Goal: Transaction & Acquisition: Purchase product/service

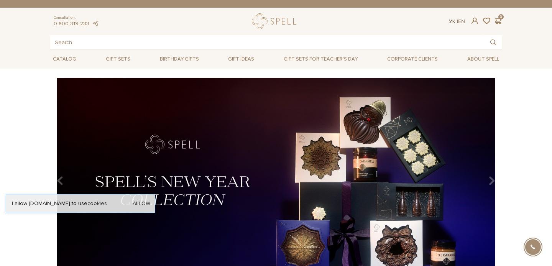
click at [451, 21] on link "Ук" at bounding box center [452, 21] width 7 height 7
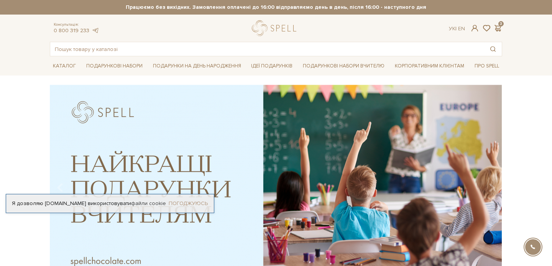
click at [184, 202] on link "Погоджуюсь" at bounding box center [188, 203] width 39 height 7
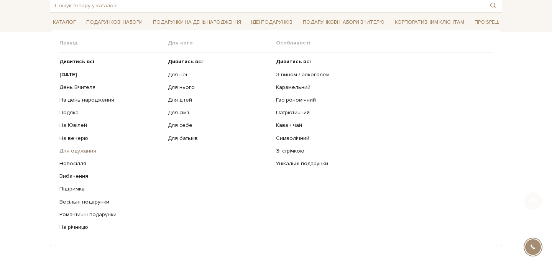
scroll to position [49, 0]
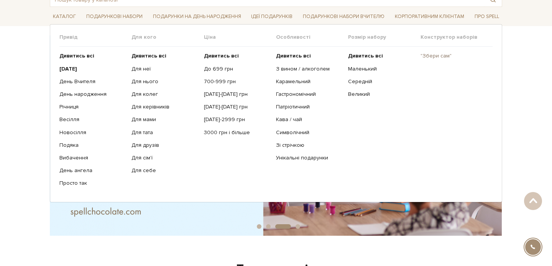
click at [437, 54] on link ""Збери сам"" at bounding box center [454, 56] width 66 height 7
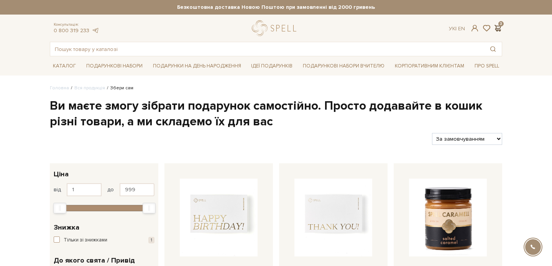
click at [499, 27] on span at bounding box center [497, 28] width 9 height 8
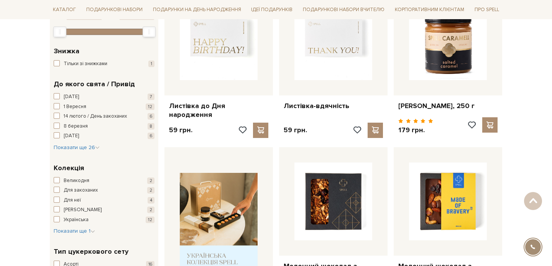
scroll to position [182, 0]
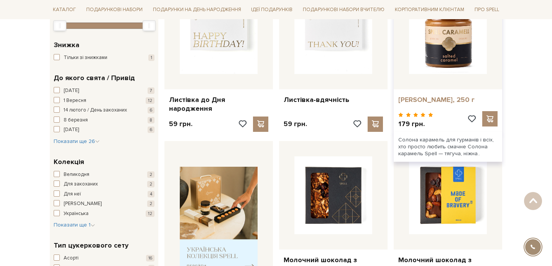
click at [439, 100] on link "[PERSON_NAME], 250 г" at bounding box center [447, 99] width 99 height 9
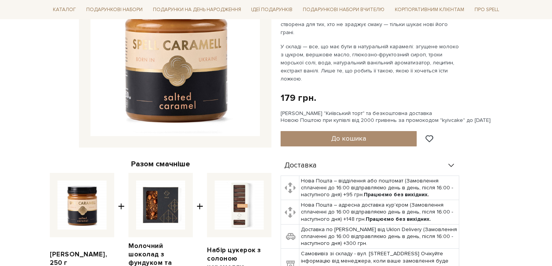
scroll to position [150, 0]
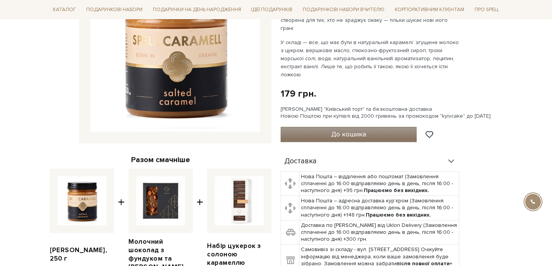
click at [337, 130] on span "До кошика" at bounding box center [348, 134] width 35 height 8
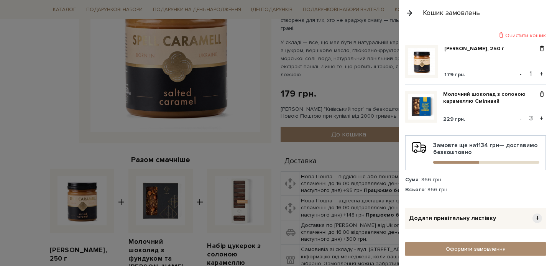
click at [543, 71] on button "+" at bounding box center [541, 74] width 9 height 12
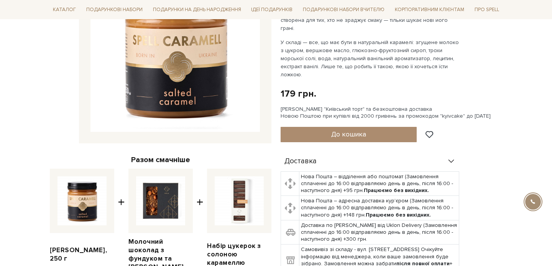
click at [332, 67] on div at bounding box center [276, 133] width 552 height 266
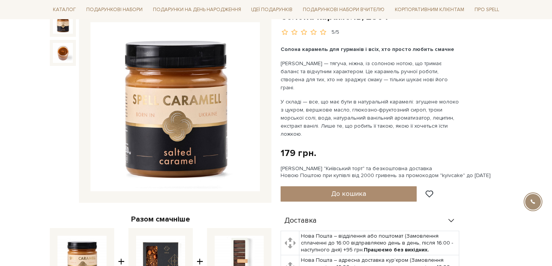
scroll to position [0, 0]
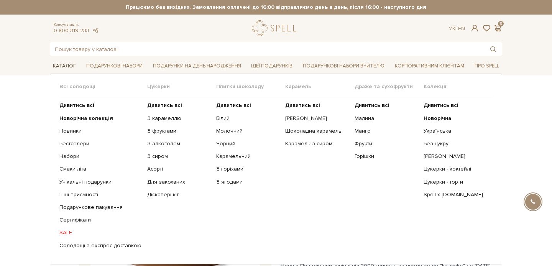
click at [64, 65] on link "Каталог" at bounding box center [64, 66] width 29 height 12
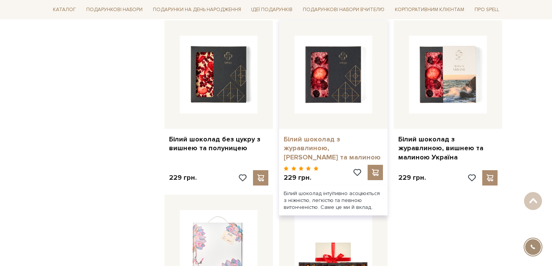
scroll to position [786, 0]
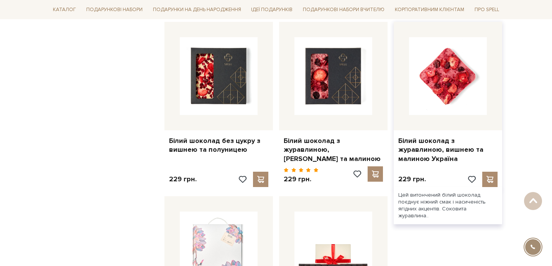
click at [455, 69] on img at bounding box center [448, 76] width 78 height 78
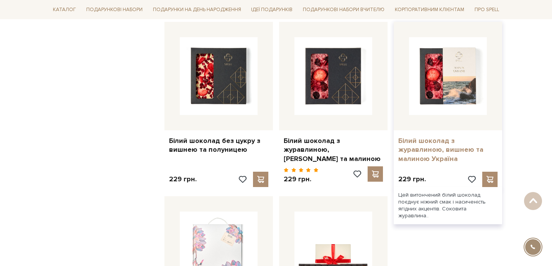
click at [434, 146] on link "Білий шоколад з журавлиною, вишнею та малиною Україна" at bounding box center [447, 149] width 99 height 27
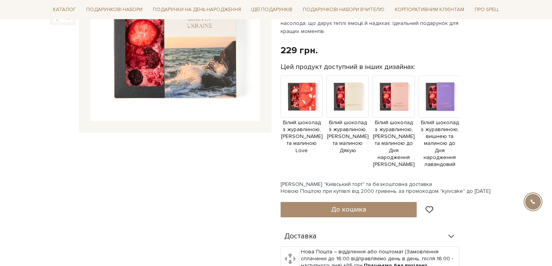
scroll to position [175, 0]
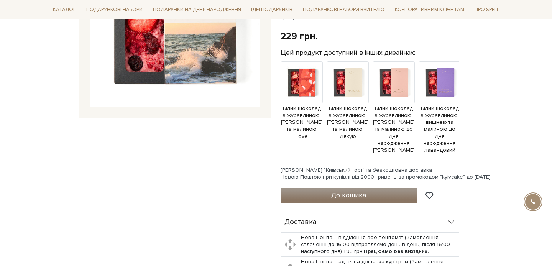
click at [365, 191] on span "До кошика" at bounding box center [348, 195] width 35 height 8
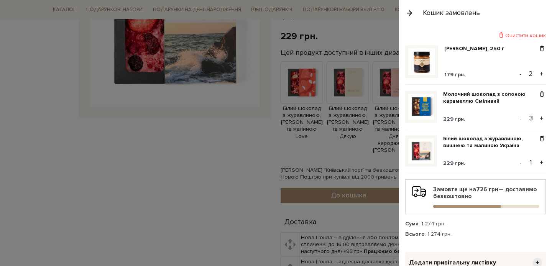
click at [542, 163] on button "+" at bounding box center [541, 163] width 9 height 12
click at [541, 162] on button "+" at bounding box center [541, 163] width 9 height 12
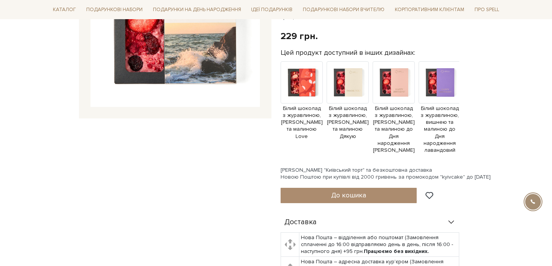
click at [256, 155] on div at bounding box center [276, 133] width 552 height 266
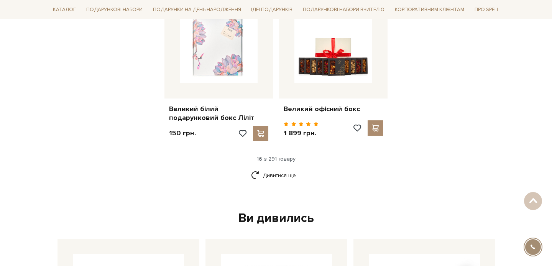
scroll to position [994, 0]
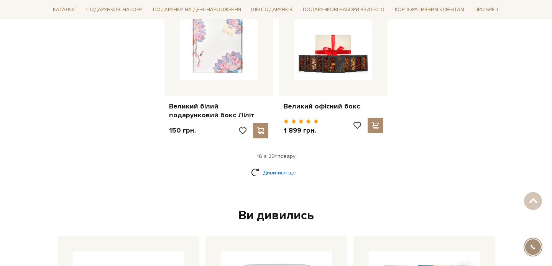
click at [264, 166] on link "Дивитися ще" at bounding box center [276, 172] width 50 height 13
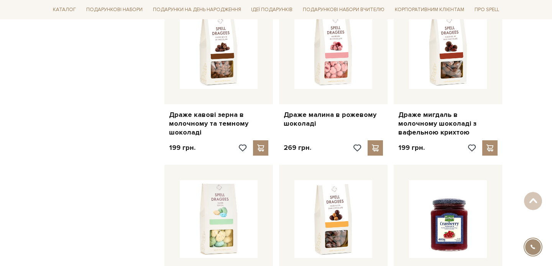
scroll to position [1617, 0]
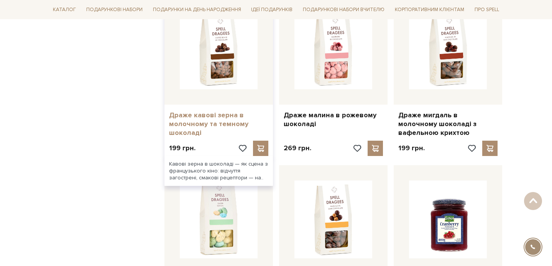
click at [219, 111] on link "Драже кавові зерна в молочному та темному шоколаді" at bounding box center [218, 124] width 99 height 27
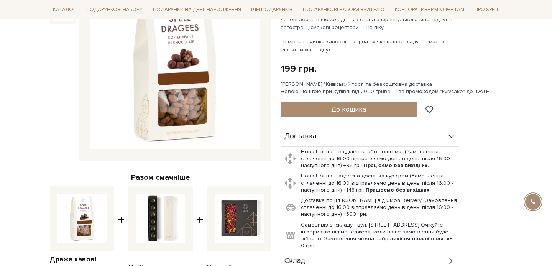
scroll to position [158, 0]
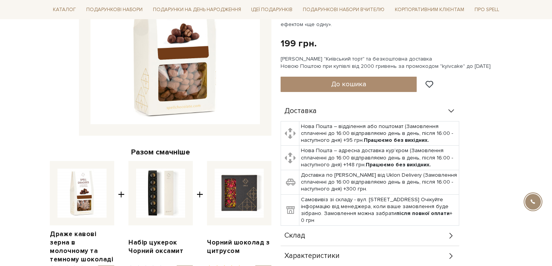
click at [185, 75] on img at bounding box center [174, 39] width 169 height 169
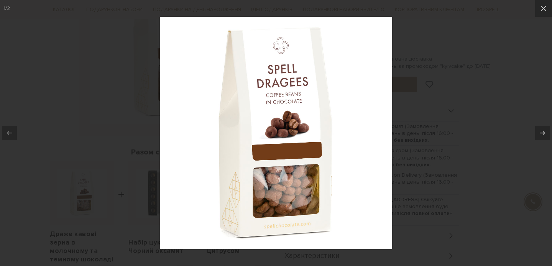
click at [283, 174] on img at bounding box center [276, 133] width 232 height 232
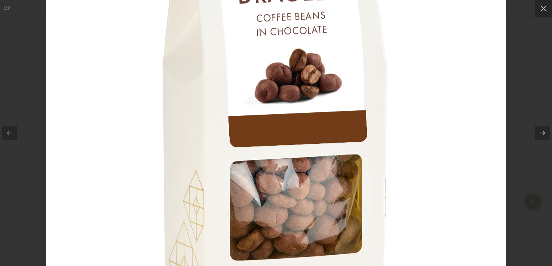
click at [536, 69] on div at bounding box center [276, 133] width 552 height 266
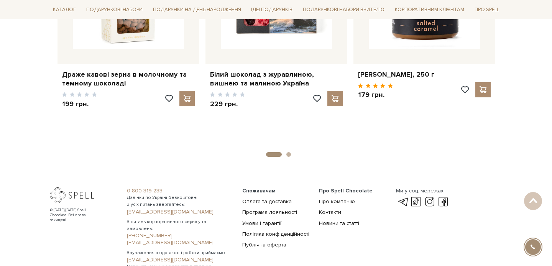
scroll to position [1318, 0]
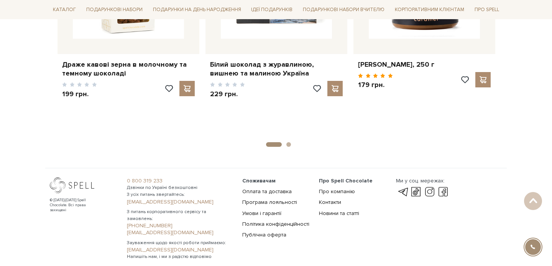
click at [279, 142] on button "1" at bounding box center [274, 144] width 16 height 5
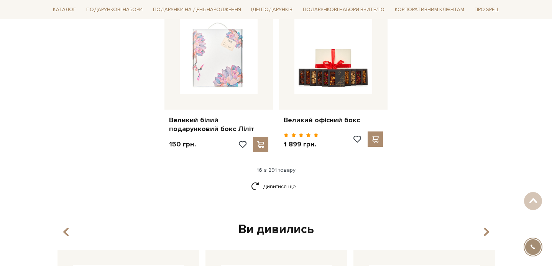
scroll to position [1011, 0]
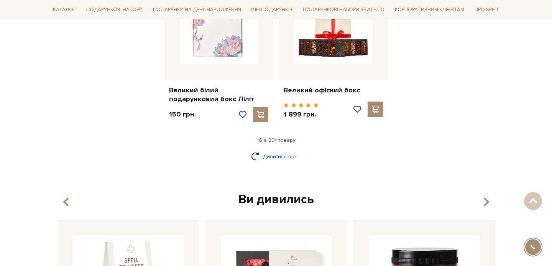
click at [265, 150] on link "Дивитися ще" at bounding box center [276, 156] width 50 height 13
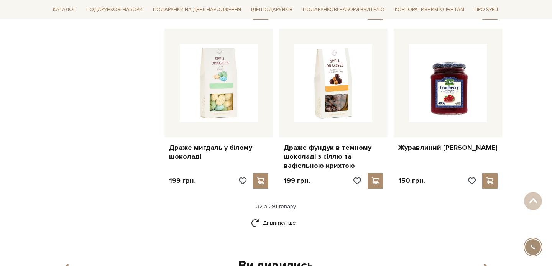
scroll to position [1770, 0]
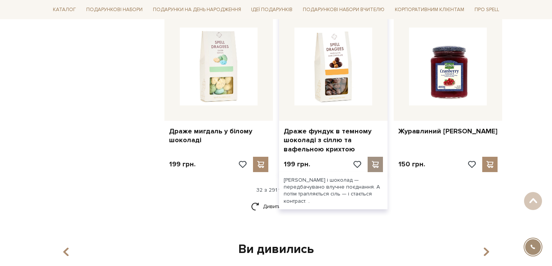
click at [375, 161] on span at bounding box center [375, 164] width 10 height 7
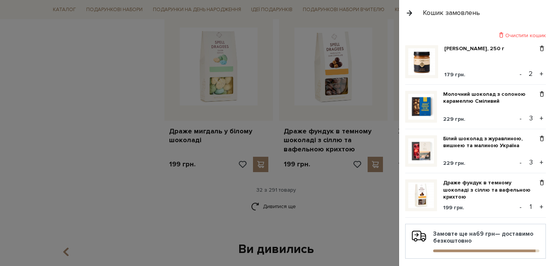
click at [543, 207] on button "+" at bounding box center [541, 207] width 9 height 12
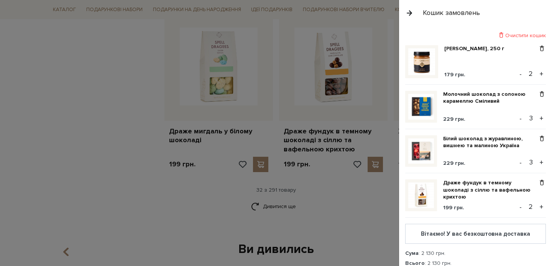
click at [358, 206] on div at bounding box center [276, 133] width 552 height 266
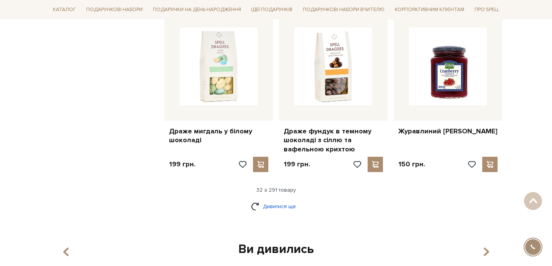
click at [253, 200] on link "Дивитися ще" at bounding box center [276, 206] width 50 height 13
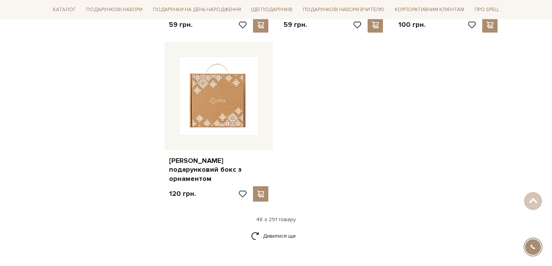
scroll to position [2713, 0]
click at [273, 229] on link "Дивитися ще" at bounding box center [276, 235] width 50 height 13
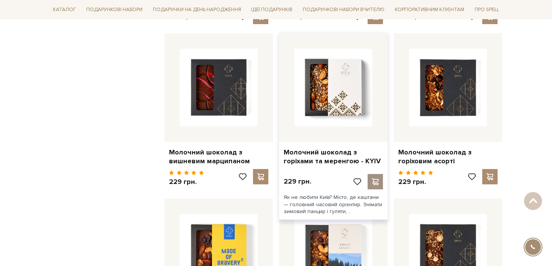
scroll to position [2894, 0]
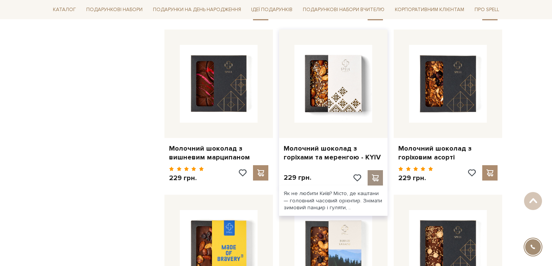
click at [375, 174] on span at bounding box center [375, 177] width 10 height 7
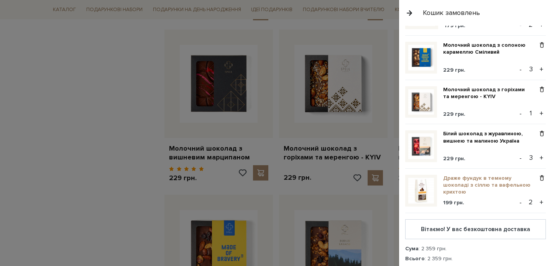
scroll to position [46, 0]
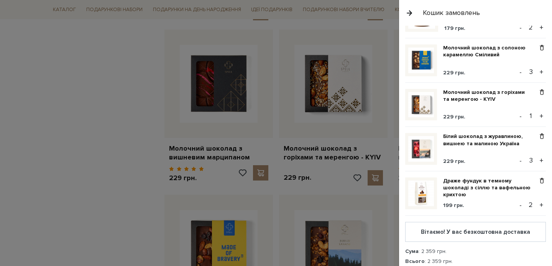
click at [541, 114] on button "+" at bounding box center [541, 116] width 9 height 12
click at [541, 116] on button "+" at bounding box center [541, 116] width 9 height 12
click at [336, 115] on div at bounding box center [276, 133] width 552 height 266
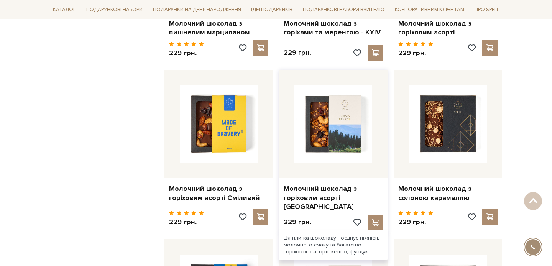
scroll to position [3019, 0]
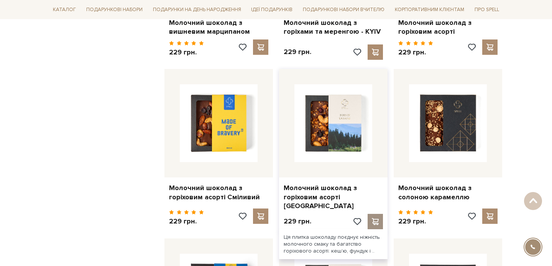
click at [374, 214] on div at bounding box center [375, 221] width 15 height 15
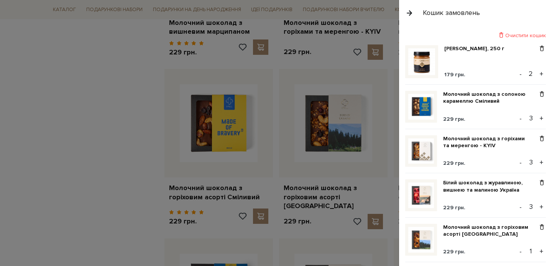
click at [543, 250] on button "+" at bounding box center [541, 252] width 9 height 12
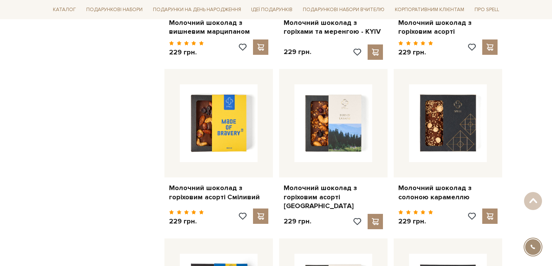
click at [345, 155] on div at bounding box center [276, 133] width 552 height 266
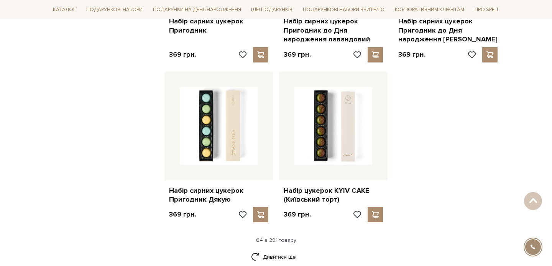
scroll to position [3532, 0]
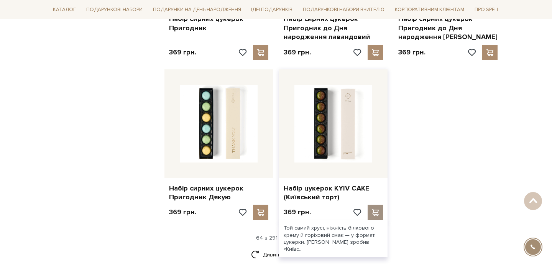
click at [375, 209] on span at bounding box center [375, 212] width 10 height 7
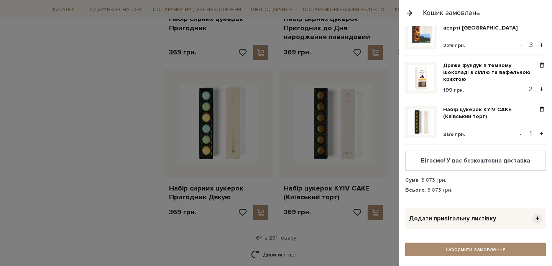
scroll to position [236, 0]
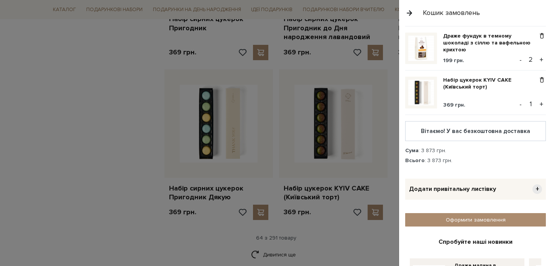
click at [541, 101] on button "+" at bounding box center [541, 105] width 9 height 12
click at [336, 198] on div at bounding box center [276, 133] width 552 height 266
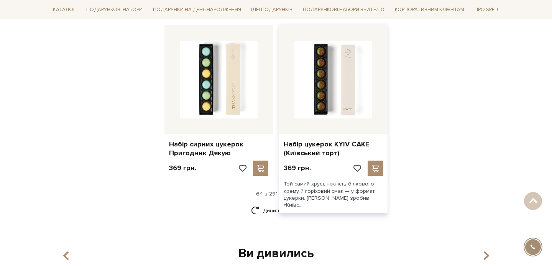
scroll to position [3583, 0]
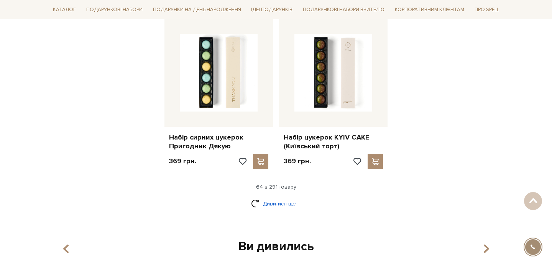
click at [261, 197] on link "Дивитися ще" at bounding box center [276, 203] width 50 height 13
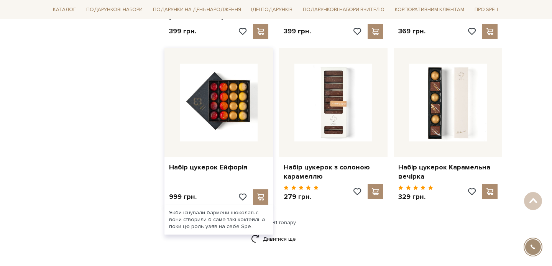
scroll to position [4390, 0]
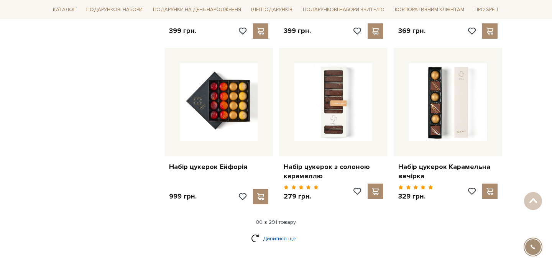
click at [271, 232] on link "Дивитися ще" at bounding box center [276, 238] width 50 height 13
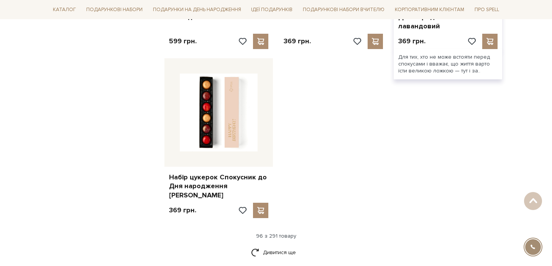
scroll to position [5369, 0]
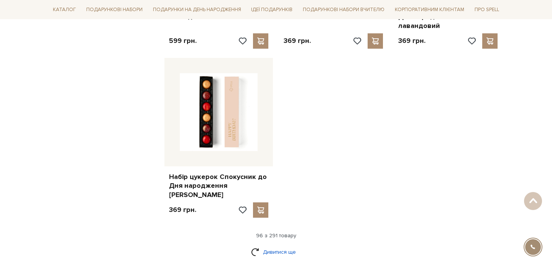
click at [255, 245] on link "Дивитися ще" at bounding box center [276, 251] width 50 height 13
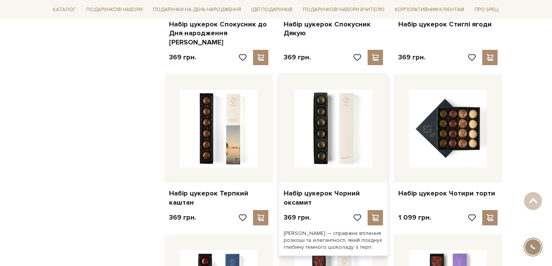
scroll to position [5540, 0]
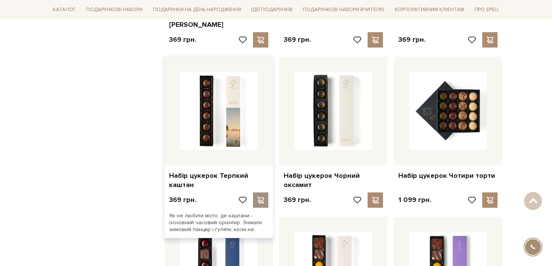
click at [260, 197] on span at bounding box center [261, 200] width 10 height 7
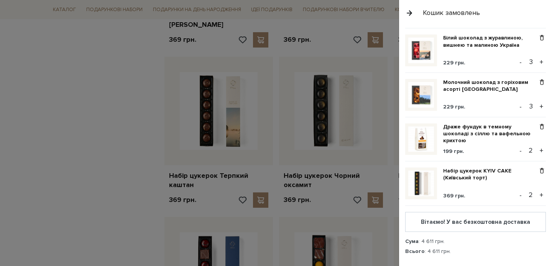
scroll to position [199, 0]
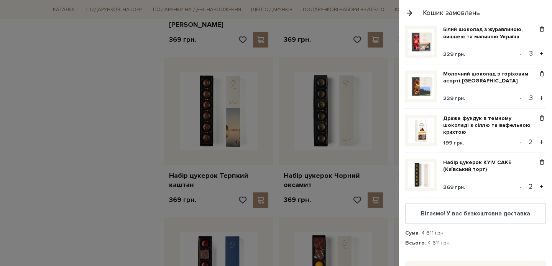
click at [387, 157] on div at bounding box center [276, 133] width 552 height 266
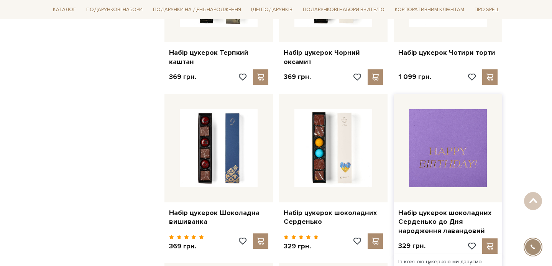
scroll to position [5664, 0]
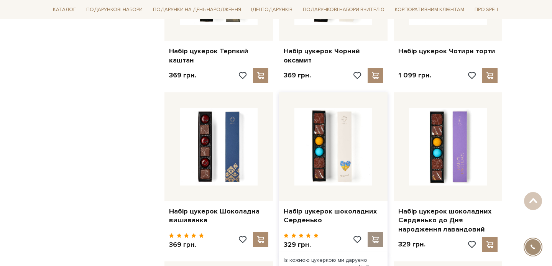
click at [371, 236] on span at bounding box center [375, 239] width 10 height 7
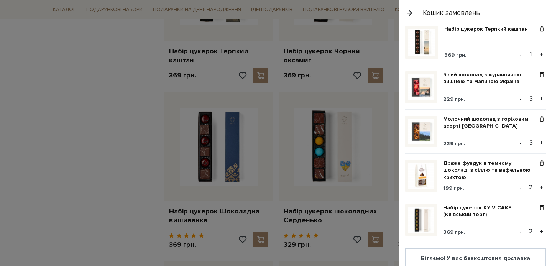
scroll to position [391, 0]
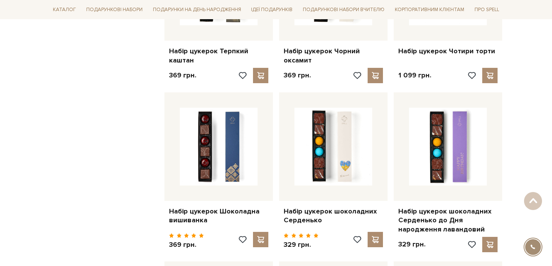
click at [288, 135] on div at bounding box center [276, 133] width 552 height 266
click at [260, 232] on div at bounding box center [260, 239] width 15 height 15
click at [346, 149] on div at bounding box center [276, 133] width 552 height 266
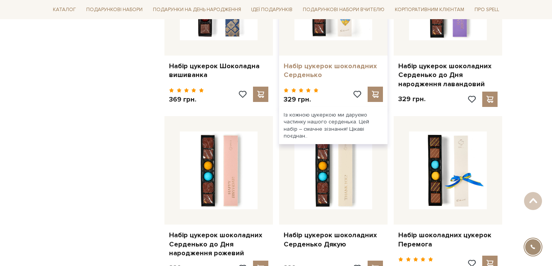
scroll to position [5810, 0]
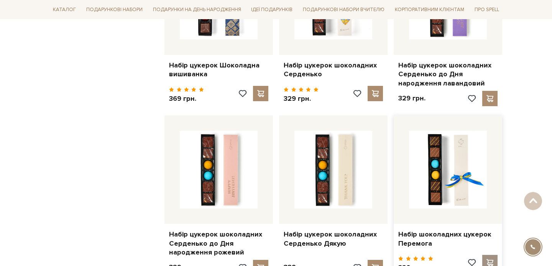
click at [488, 259] on span at bounding box center [490, 262] width 10 height 7
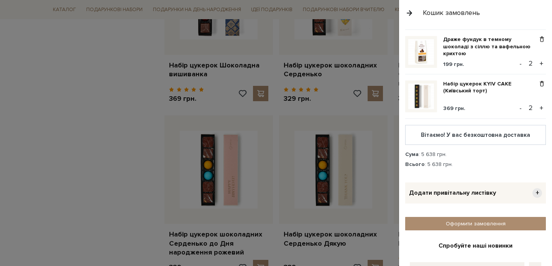
scroll to position [423, 0]
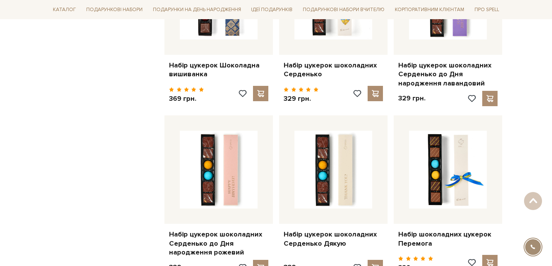
click at [374, 156] on div at bounding box center [276, 133] width 552 height 266
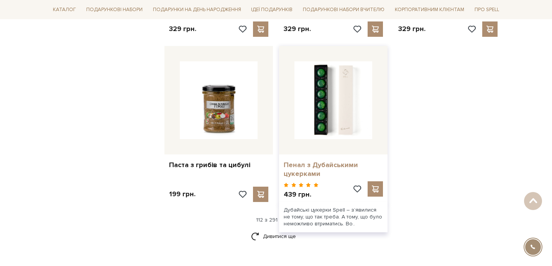
scroll to position [6218, 0]
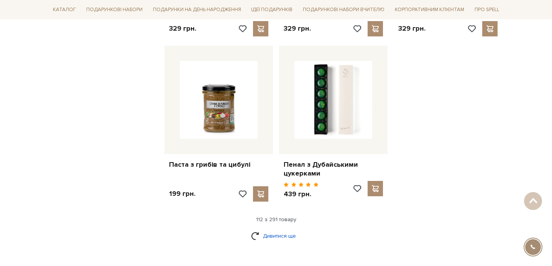
click at [263, 229] on link "Дивитися ще" at bounding box center [276, 235] width 50 height 13
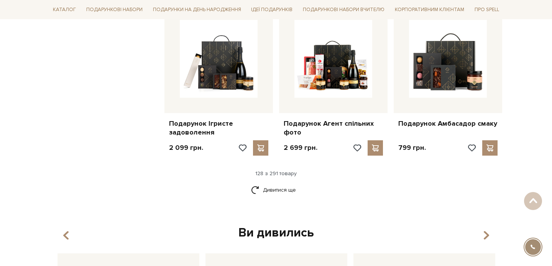
scroll to position [7098, 0]
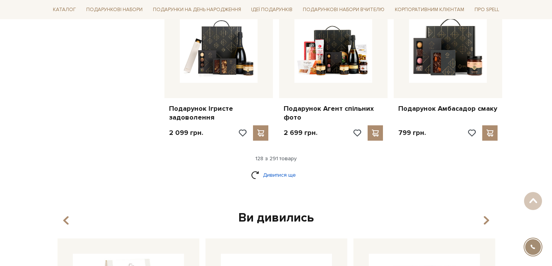
click at [256, 168] on link "Дивитися ще" at bounding box center [276, 174] width 50 height 13
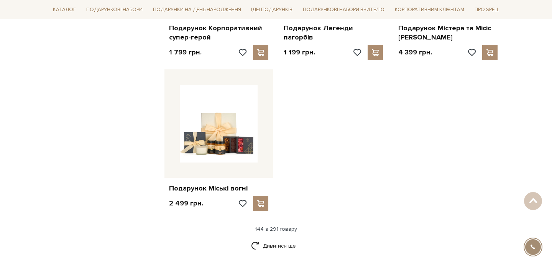
scroll to position [7978, 0]
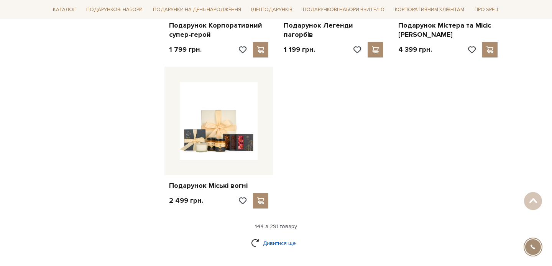
click at [256, 237] on link "Дивитися ще" at bounding box center [276, 243] width 50 height 13
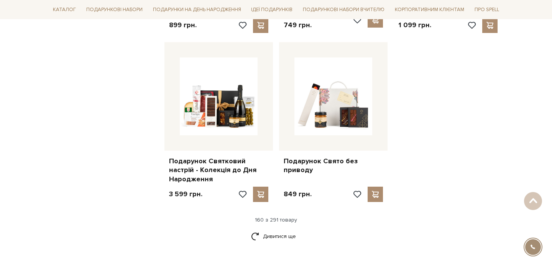
scroll to position [8810, 0]
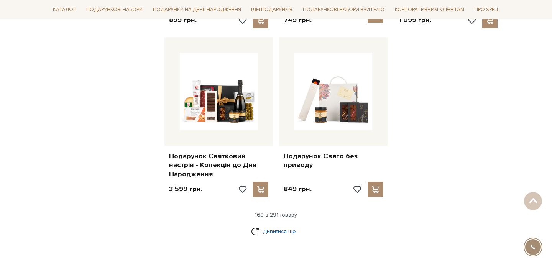
click at [255, 225] on link "Дивитися ще" at bounding box center [276, 231] width 50 height 13
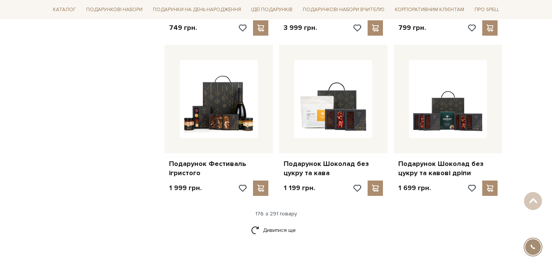
scroll to position [9629, 0]
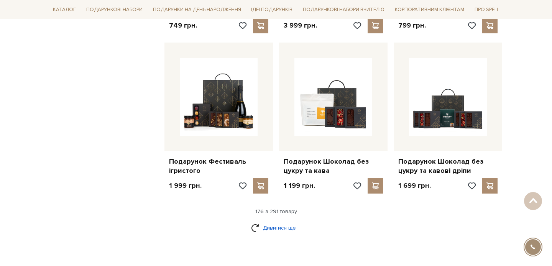
click at [256, 221] on link "Дивитися ще" at bounding box center [276, 227] width 50 height 13
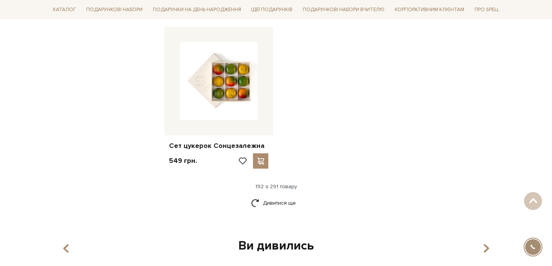
scroll to position [10631, 0]
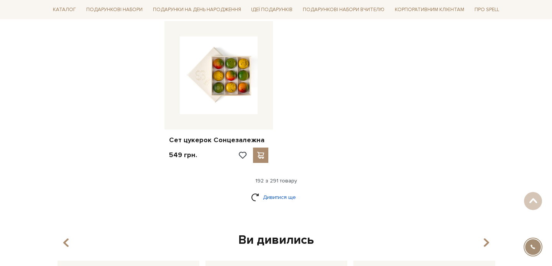
click at [253, 191] on link "Дивитися ще" at bounding box center [276, 197] width 50 height 13
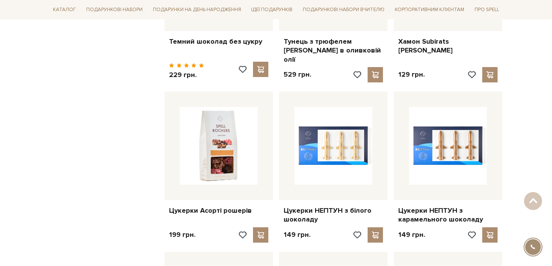
scroll to position [11056, 0]
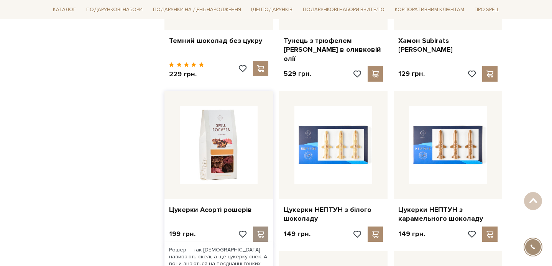
click at [259, 231] on span at bounding box center [261, 234] width 10 height 7
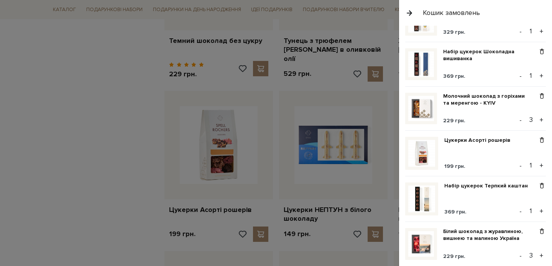
scroll to position [178, 0]
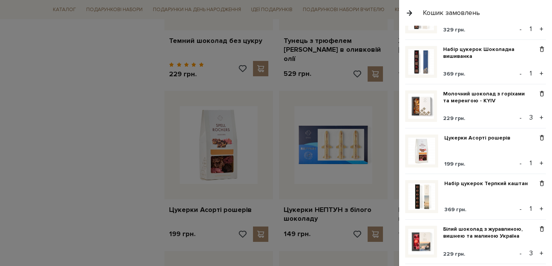
click at [541, 161] on button "+" at bounding box center [541, 164] width 9 height 12
click at [332, 158] on div at bounding box center [276, 133] width 552 height 266
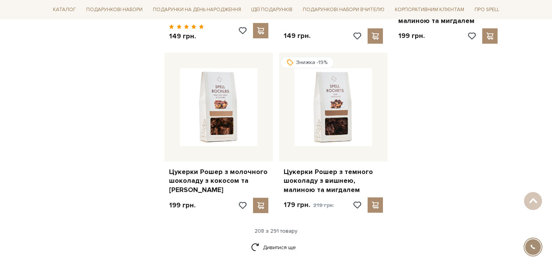
scroll to position [11426, 0]
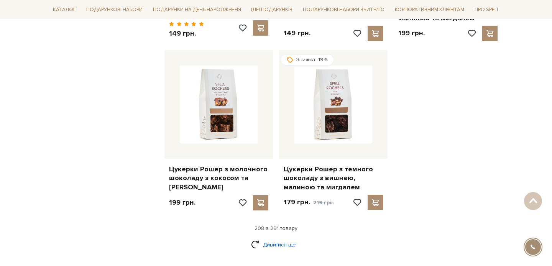
click at [258, 238] on link "Дивитися ще" at bounding box center [276, 244] width 50 height 13
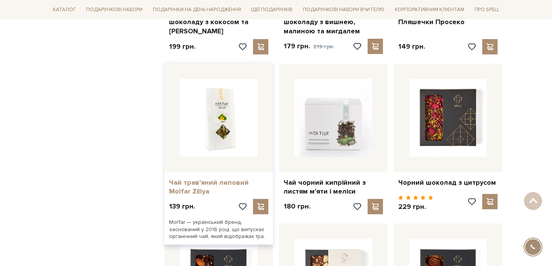
scroll to position [11581, 0]
click at [215, 179] on link "Чай трав'яний липовий Molfar Zillya" at bounding box center [218, 188] width 99 height 18
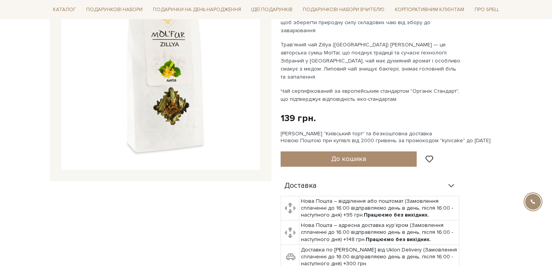
scroll to position [149, 0]
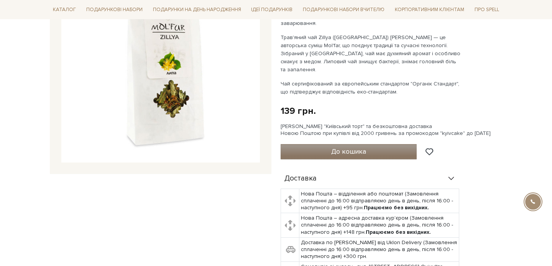
click at [328, 144] on button "До кошика" at bounding box center [349, 151] width 136 height 15
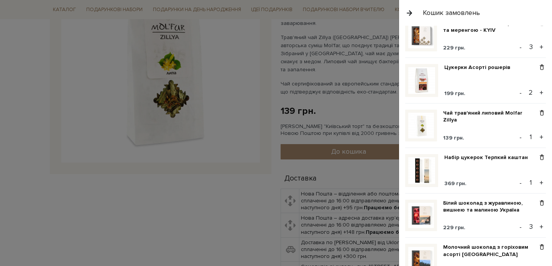
scroll to position [248, 0]
click at [542, 136] on button "+" at bounding box center [541, 138] width 9 height 12
click at [325, 74] on div at bounding box center [276, 133] width 552 height 266
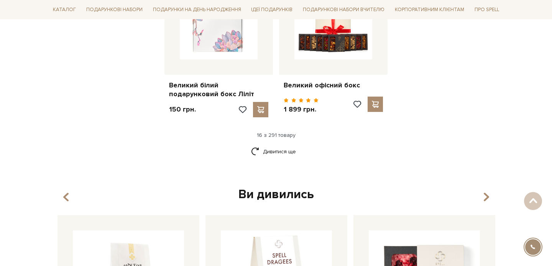
scroll to position [1040, 0]
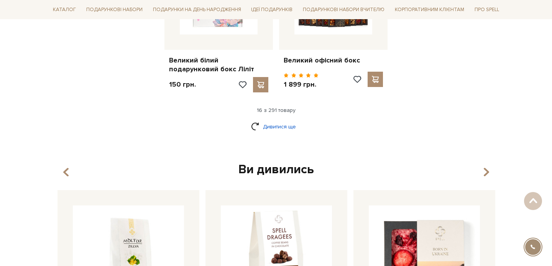
click at [254, 120] on link "Дивитися ще" at bounding box center [276, 126] width 50 height 13
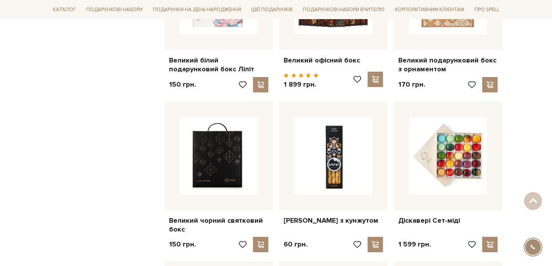
click at [281, 116] on div at bounding box center [333, 156] width 108 height 108
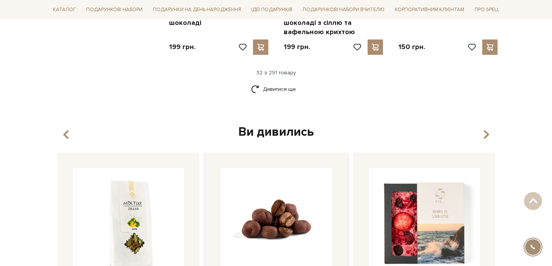
scroll to position [1870, 0]
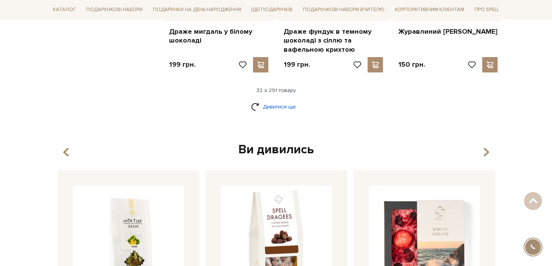
click at [268, 100] on link "Дивитися ще" at bounding box center [276, 106] width 50 height 13
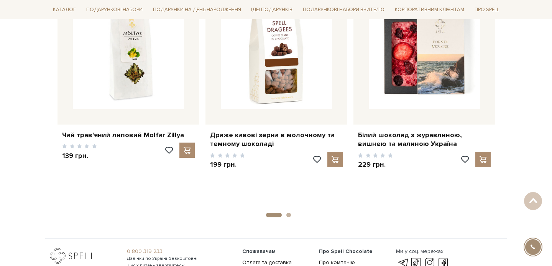
scroll to position [3104, 0]
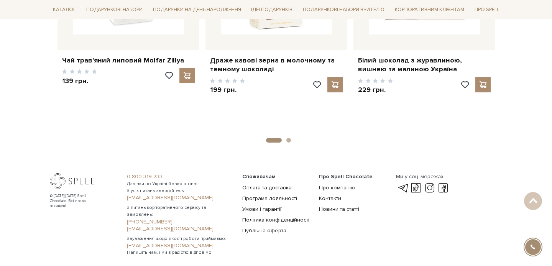
click at [276, 138] on button "1" at bounding box center [274, 140] width 16 height 5
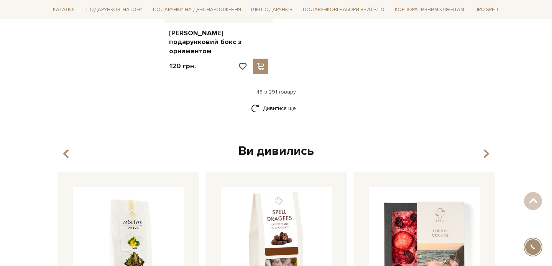
scroll to position [2819, 0]
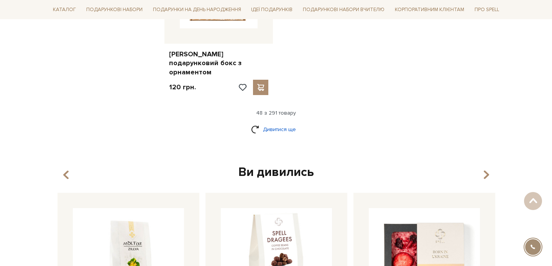
click at [256, 123] on link "Дивитися ще" at bounding box center [276, 129] width 50 height 13
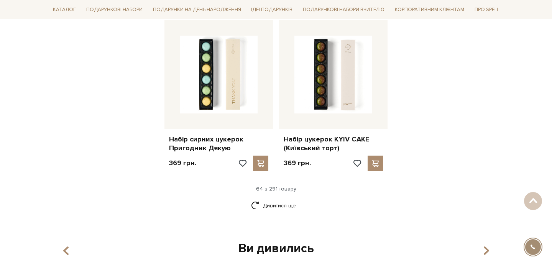
scroll to position [3618, 0]
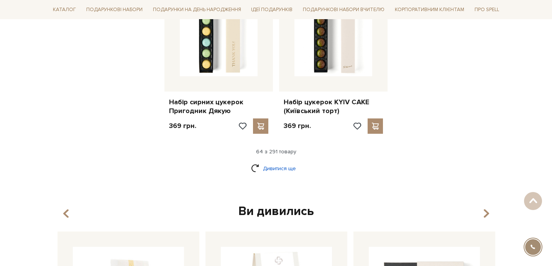
click at [268, 162] on link "Дивитися ще" at bounding box center [276, 168] width 50 height 13
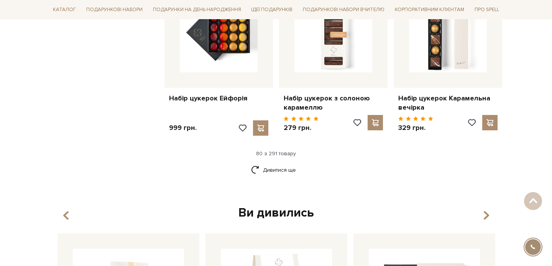
scroll to position [4509, 0]
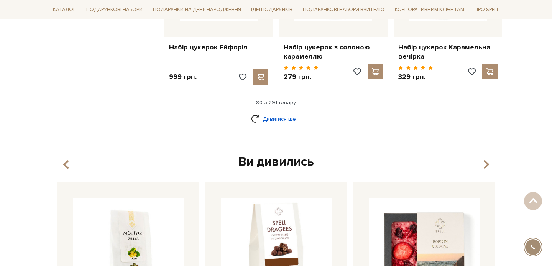
click at [271, 112] on link "Дивитися ще" at bounding box center [276, 118] width 50 height 13
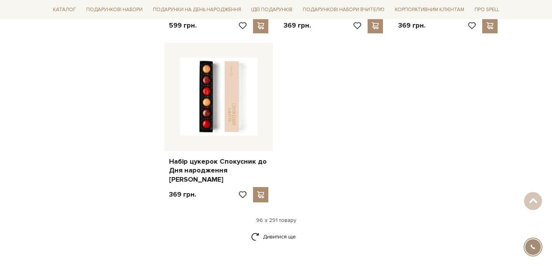
scroll to position [5397, 0]
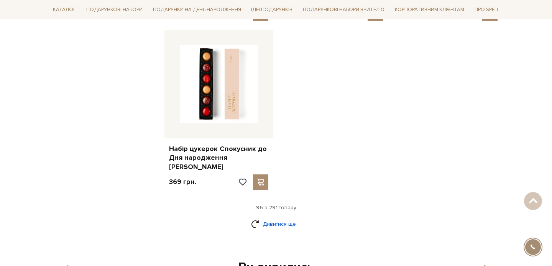
click at [267, 217] on link "Дивитися ще" at bounding box center [276, 223] width 50 height 13
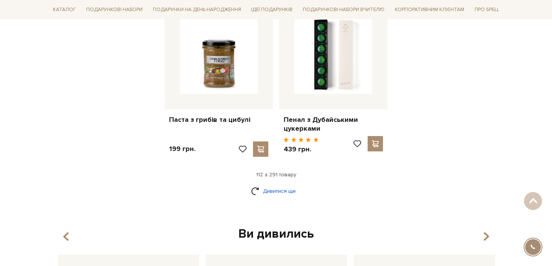
scroll to position [6231, 0]
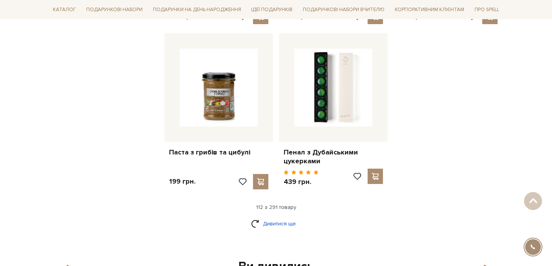
click at [269, 217] on link "Дивитися ще" at bounding box center [276, 223] width 50 height 13
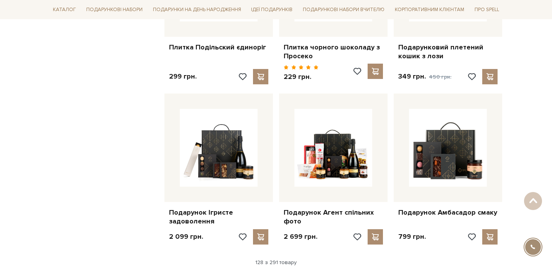
scroll to position [7055, 0]
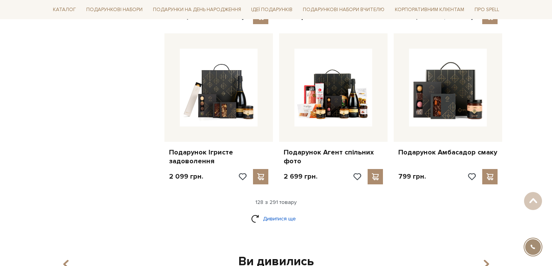
click at [265, 212] on link "Дивитися ще" at bounding box center [276, 218] width 50 height 13
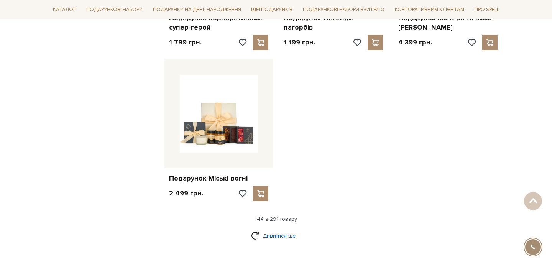
scroll to position [8024, 0]
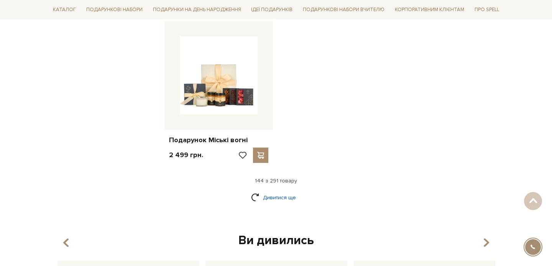
click at [266, 191] on link "Дивитися ще" at bounding box center [276, 197] width 50 height 13
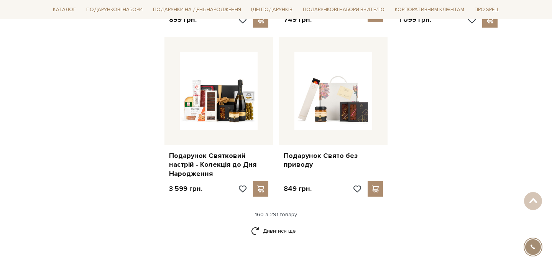
scroll to position [8842, 0]
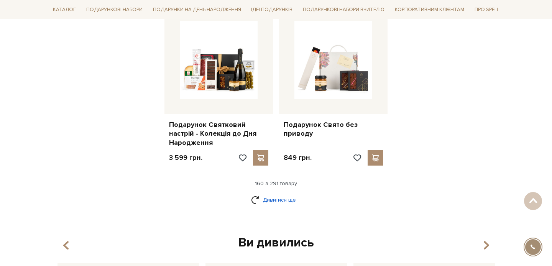
click at [270, 193] on link "Дивитися ще" at bounding box center [276, 199] width 50 height 13
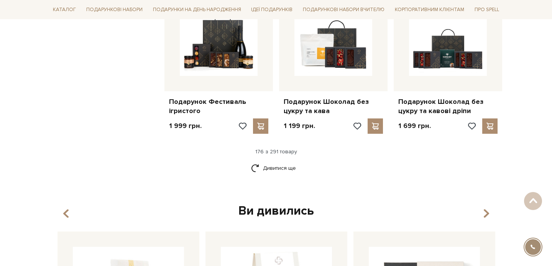
scroll to position [9647, 0]
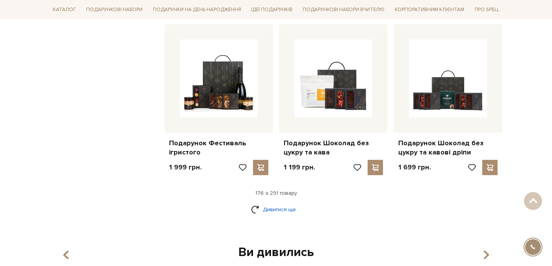
click at [271, 203] on link "Дивитися ще" at bounding box center [276, 209] width 50 height 13
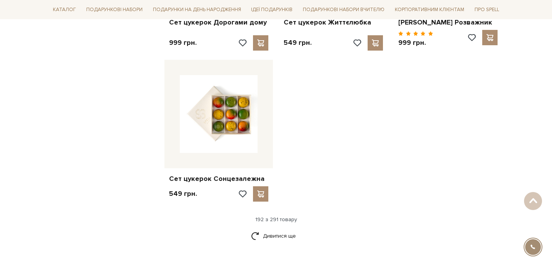
scroll to position [10604, 0]
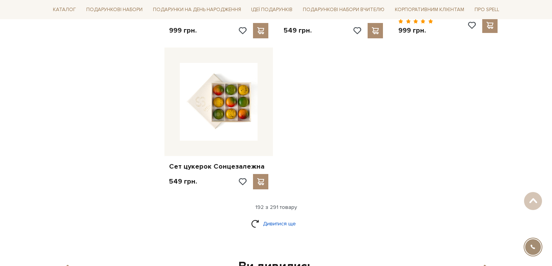
click at [267, 217] on link "Дивитися ще" at bounding box center [276, 223] width 50 height 13
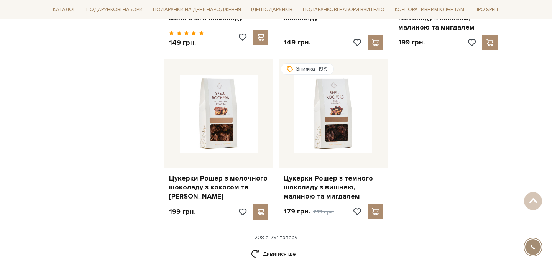
scroll to position [11426, 0]
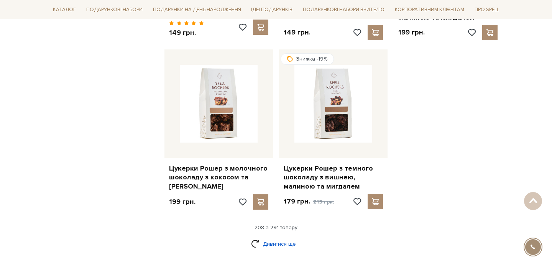
click at [270, 237] on link "Дивитися ще" at bounding box center [276, 243] width 50 height 13
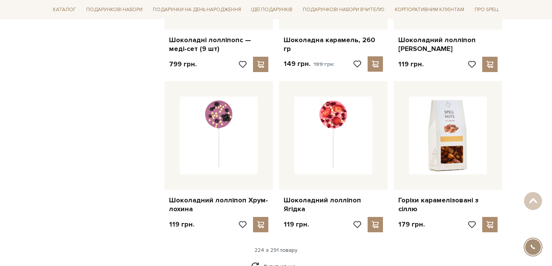
scroll to position [12211, 0]
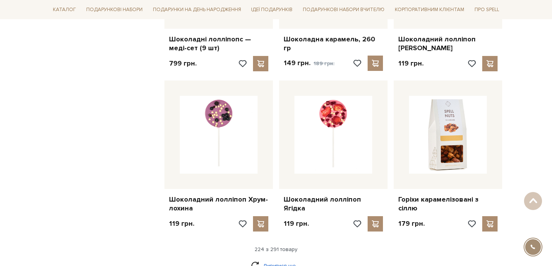
click at [263, 259] on link "Дивитися ще" at bounding box center [276, 265] width 50 height 13
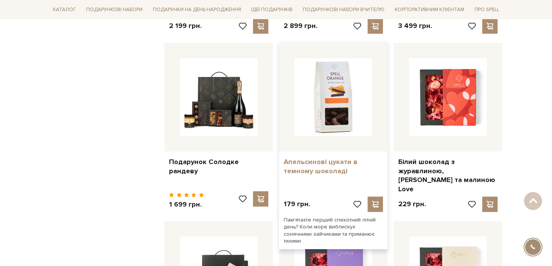
scroll to position [12569, 0]
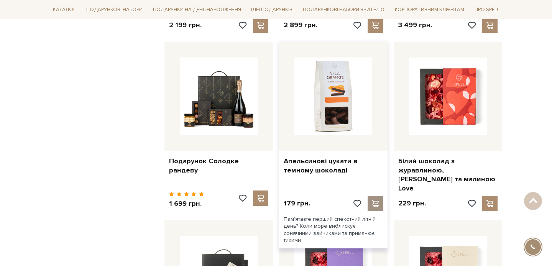
click at [376, 200] on span at bounding box center [375, 203] width 10 height 7
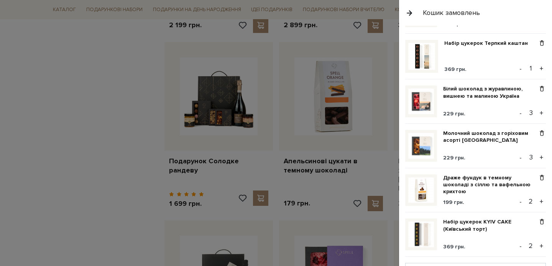
scroll to position [604, 0]
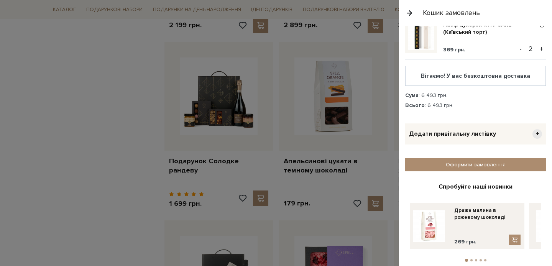
click at [341, 136] on div at bounding box center [276, 133] width 552 height 266
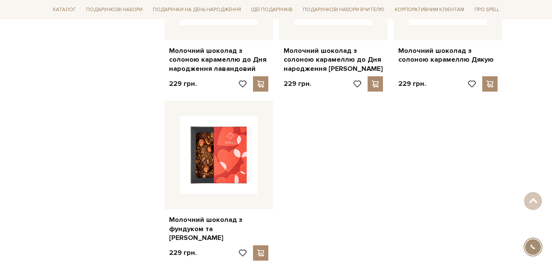
scroll to position [13218, 0]
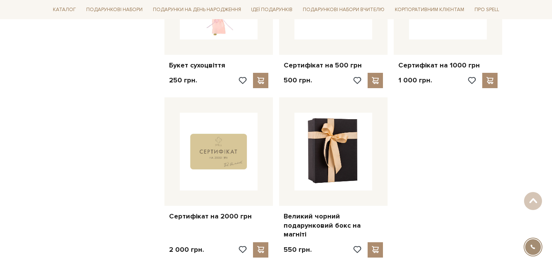
scroll to position [14097, 0]
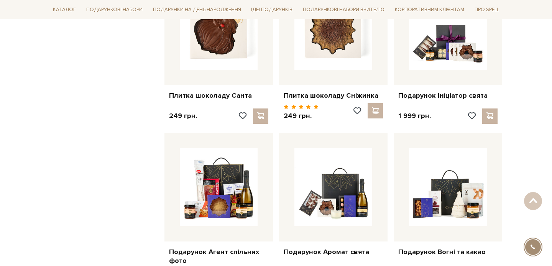
scroll to position [14838, 0]
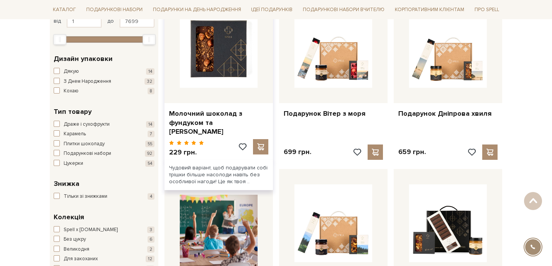
scroll to position [170, 0]
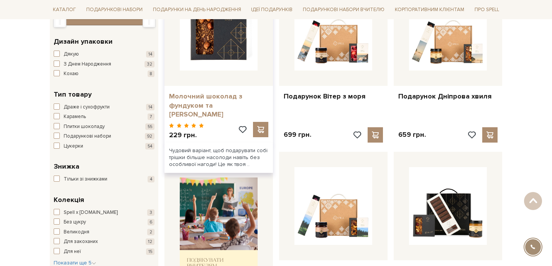
click at [207, 102] on link "Молочний шоколад з фундуком та [PERSON_NAME]" at bounding box center [218, 105] width 99 height 27
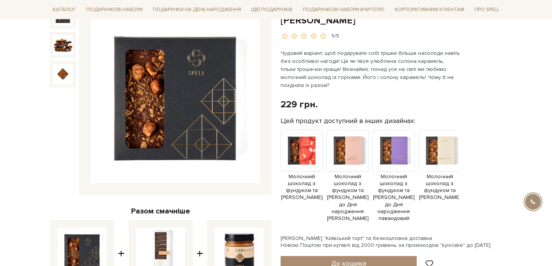
scroll to position [99, 0]
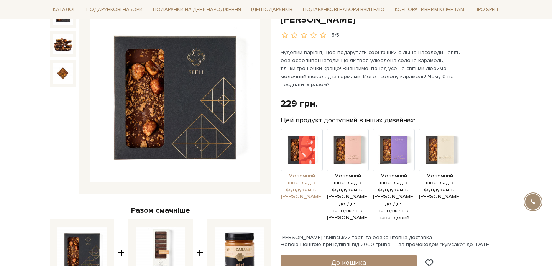
click at [310, 145] on img at bounding box center [302, 150] width 42 height 42
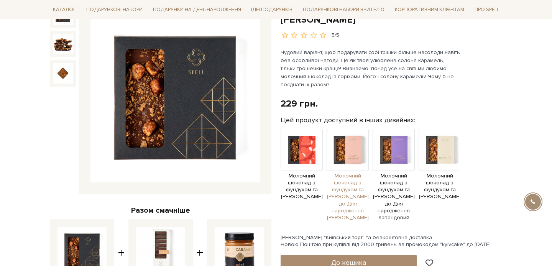
click at [344, 147] on img at bounding box center [348, 150] width 42 height 42
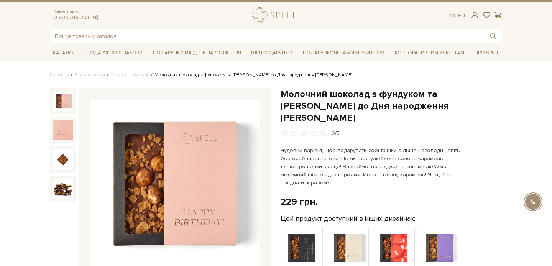
scroll to position [62, 0]
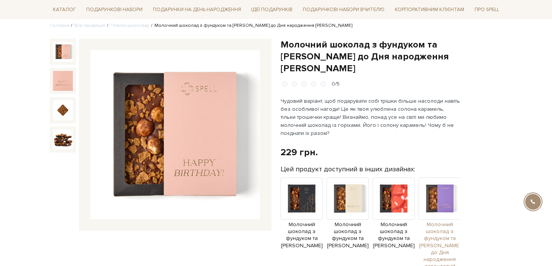
click at [443, 180] on img at bounding box center [440, 198] width 42 height 42
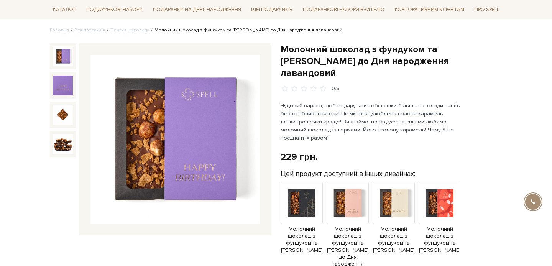
scroll to position [76, 0]
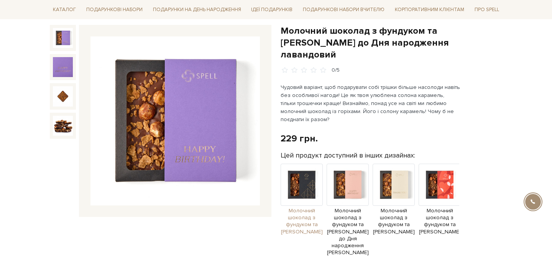
click at [296, 179] on img at bounding box center [302, 185] width 42 height 42
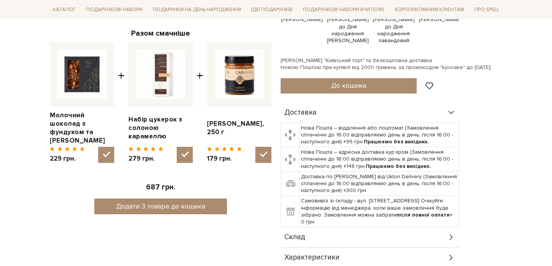
scroll to position [284, 0]
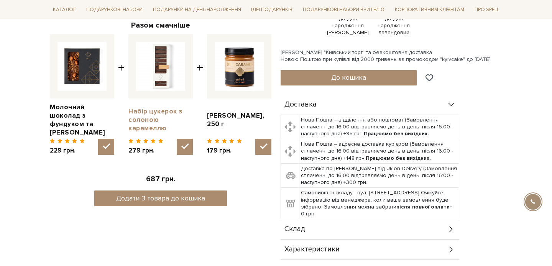
click at [149, 116] on link "Набір цукерок з солоною карамеллю" at bounding box center [160, 119] width 64 height 25
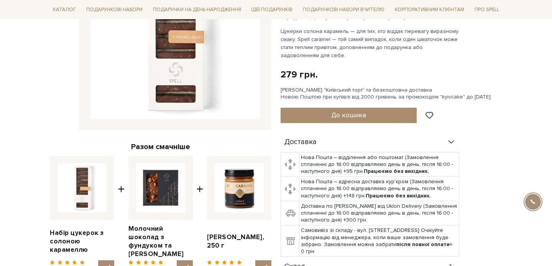
scroll to position [162, 0]
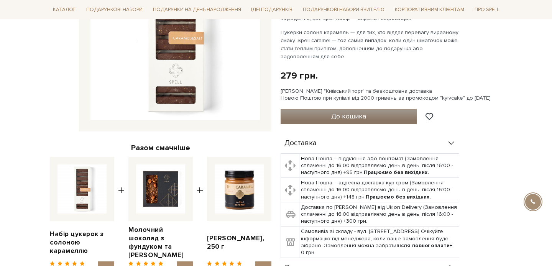
click at [313, 111] on button "До кошика" at bounding box center [349, 116] width 136 height 15
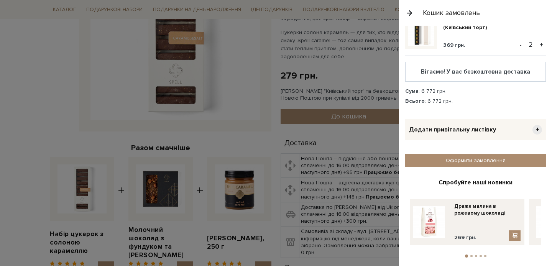
scroll to position [659, 0]
